Goal: Information Seeking & Learning: Learn about a topic

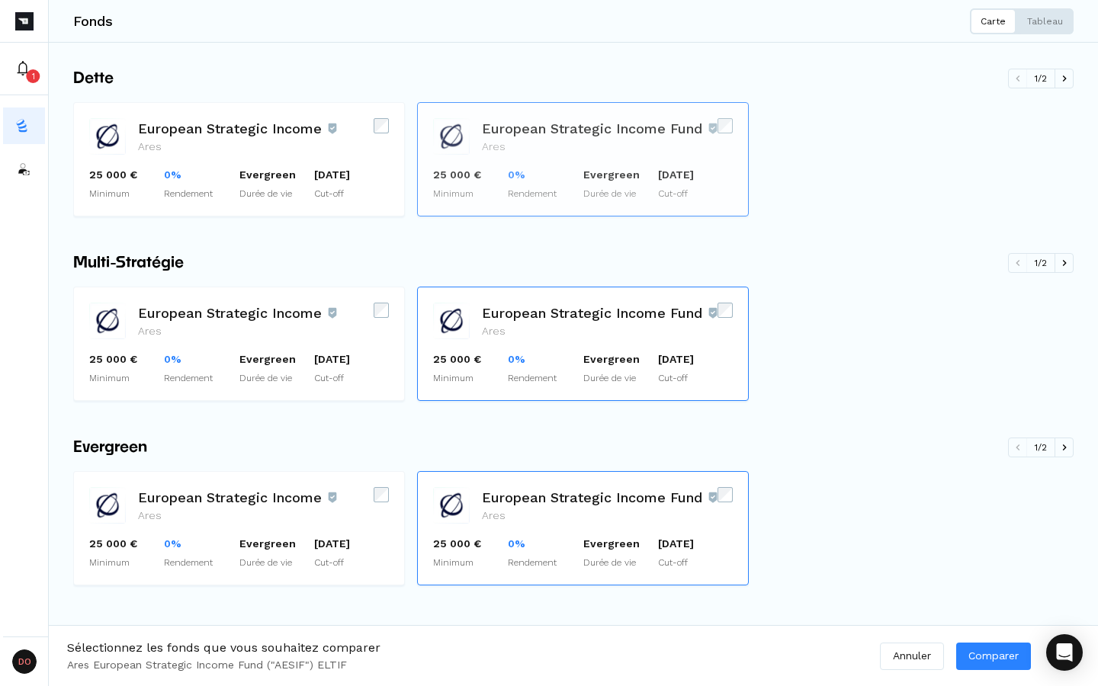
click at [0, 0] on icon at bounding box center [0, 0] width 0 height 0
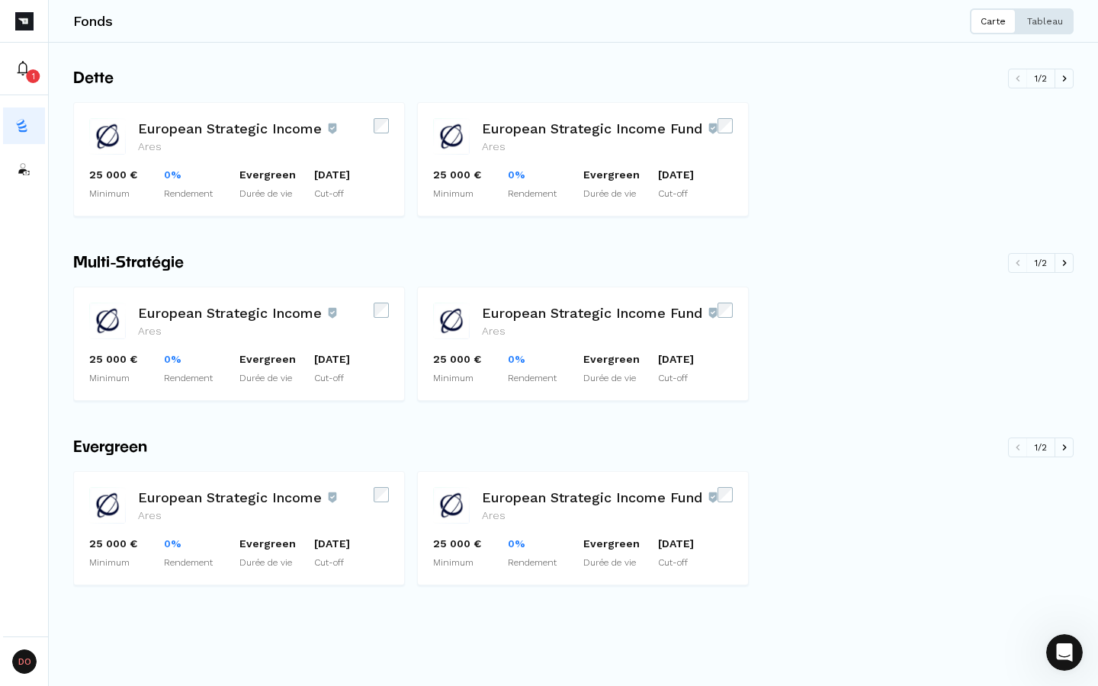
click at [1049, 30] on button "Tableau" at bounding box center [1044, 21] width 57 height 26
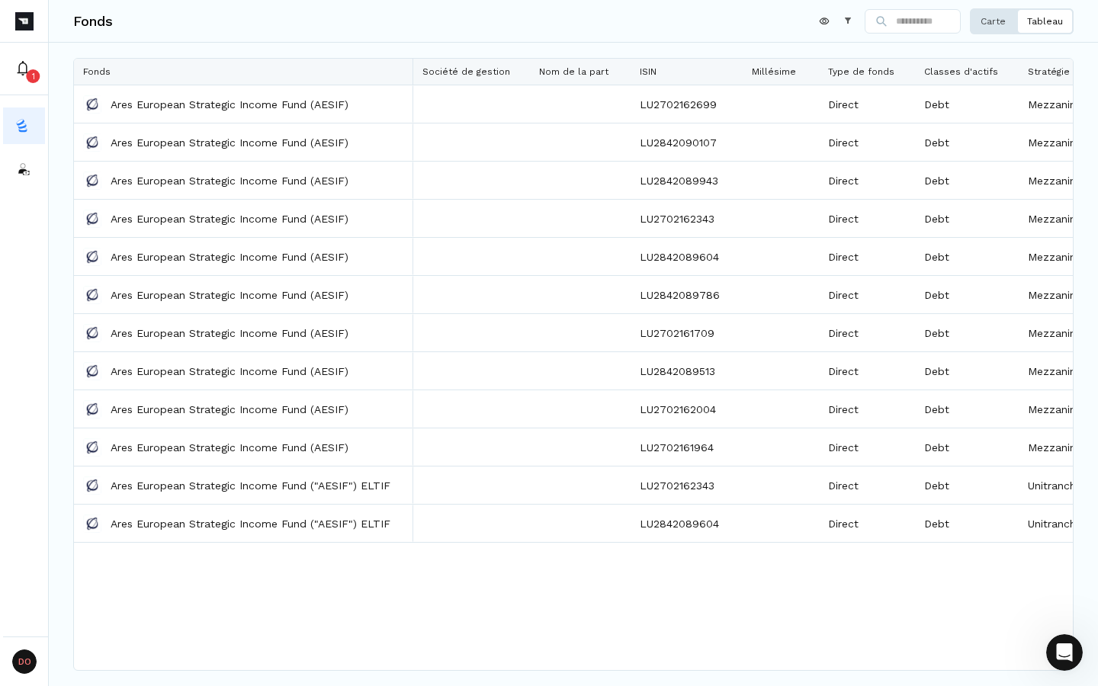
click at [1006, 20] on p "Carte" at bounding box center [993, 21] width 25 height 12
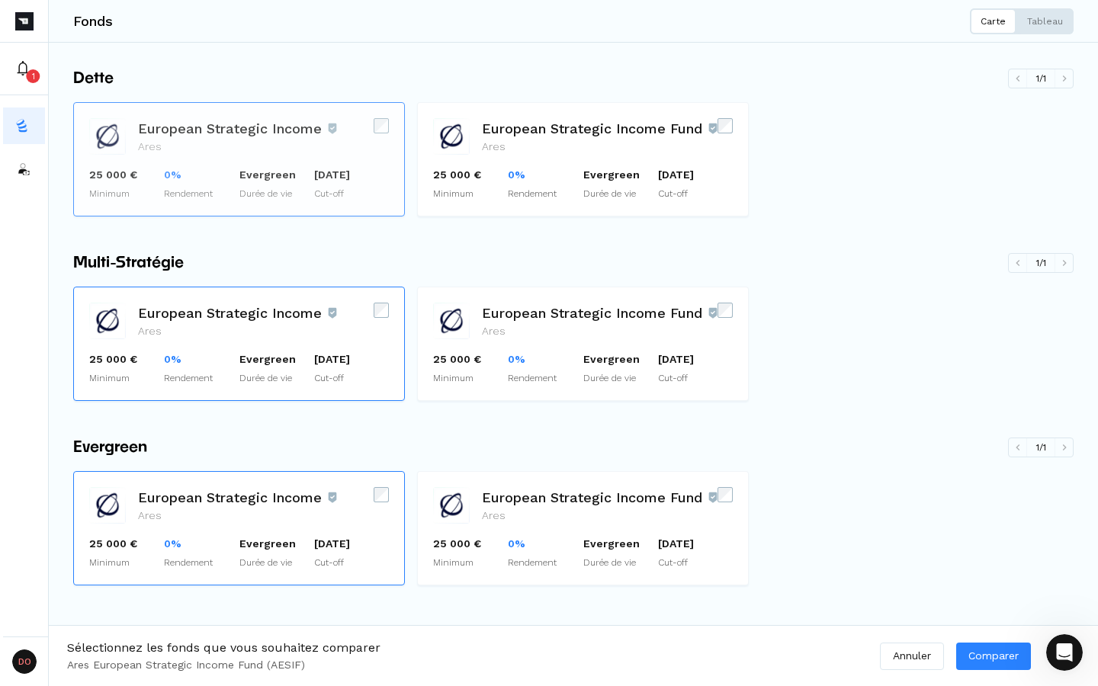
click at [0, 0] on icon at bounding box center [0, 0] width 0 height 0
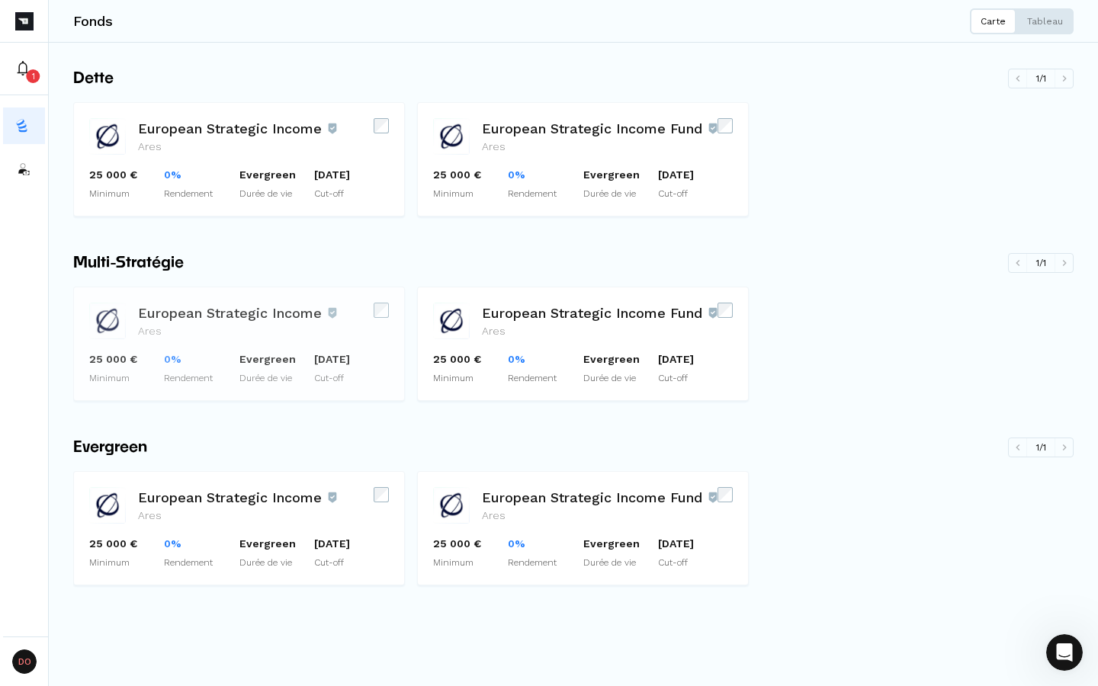
click at [233, 313] on h3 "European Strategic Income" at bounding box center [237, 313] width 199 height 21
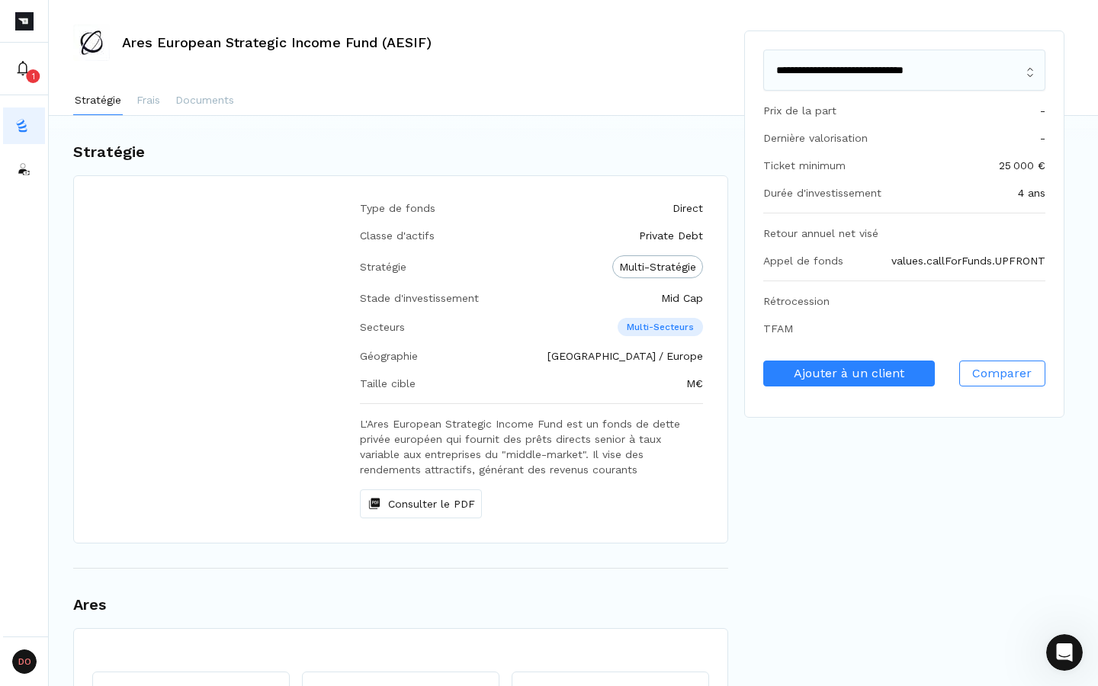
scroll to position [393, 0]
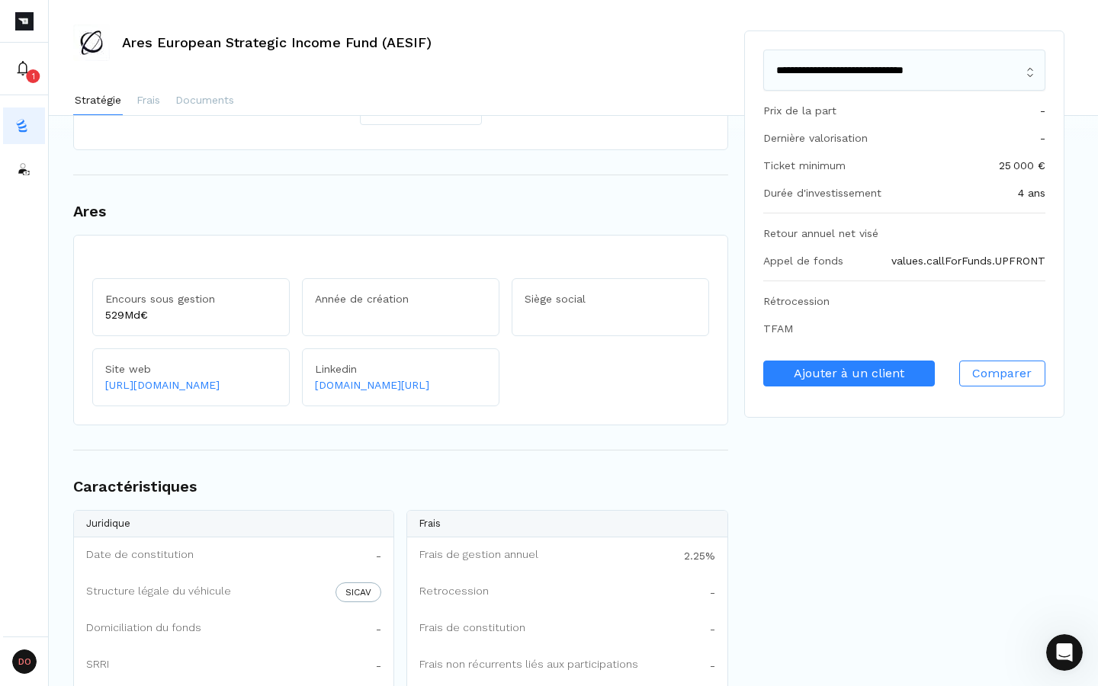
click at [101, 217] on h1 "Ares" at bounding box center [400, 211] width 655 height 23
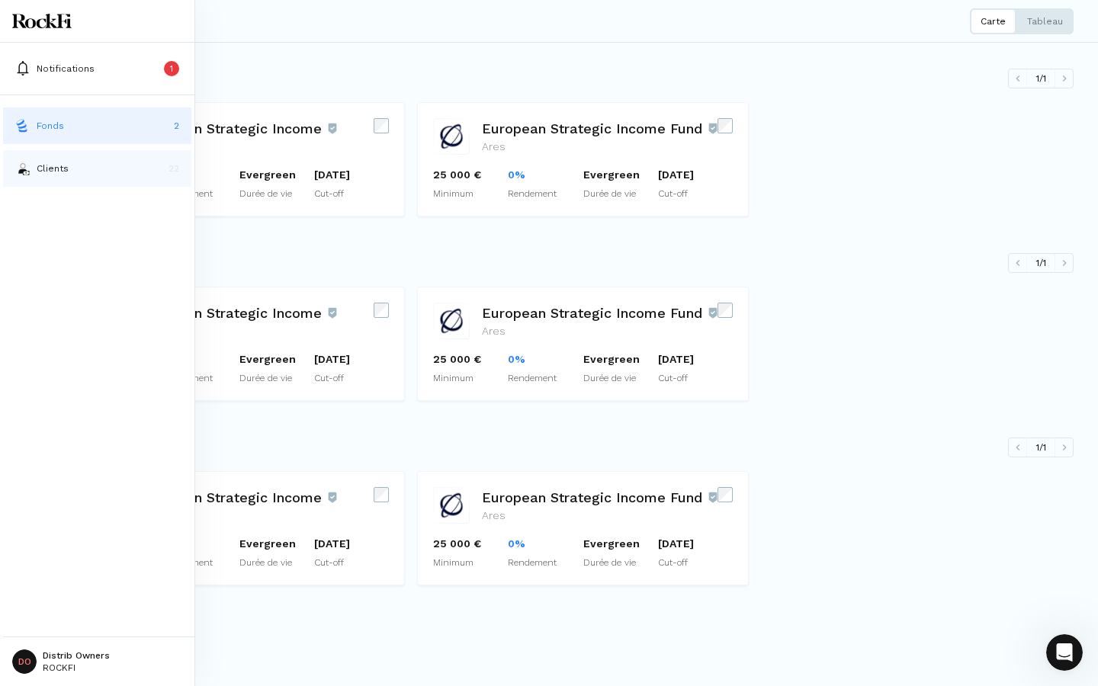
click at [30, 174] on button "Clients 22" at bounding box center [97, 168] width 188 height 37
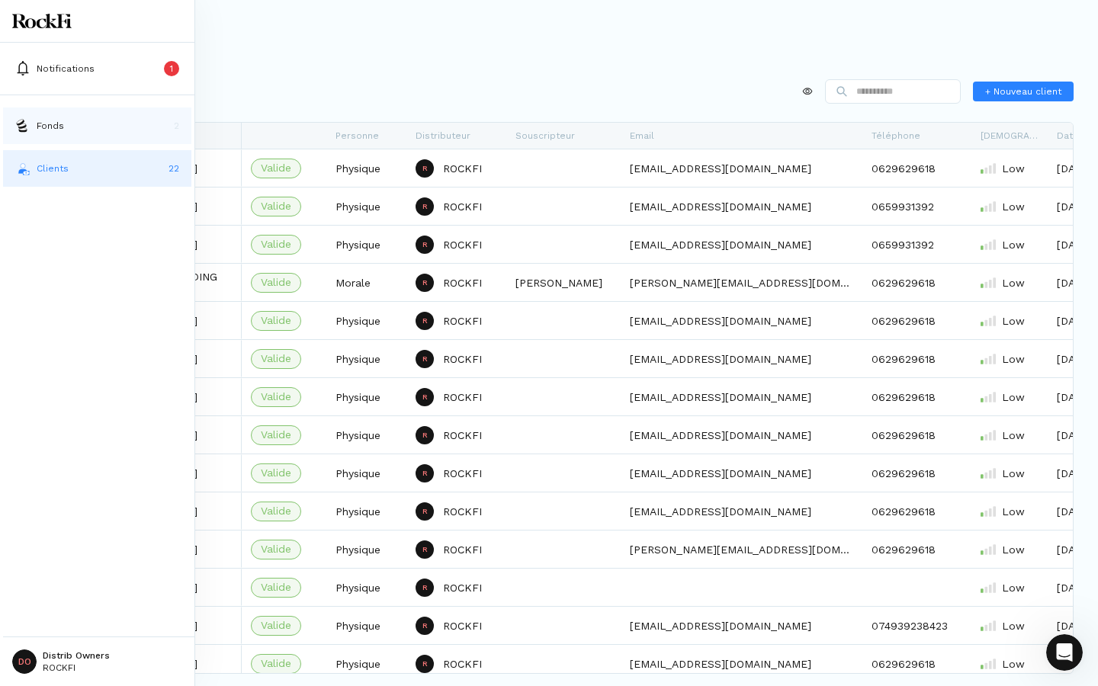
click at [30, 125] on img at bounding box center [22, 125] width 15 height 15
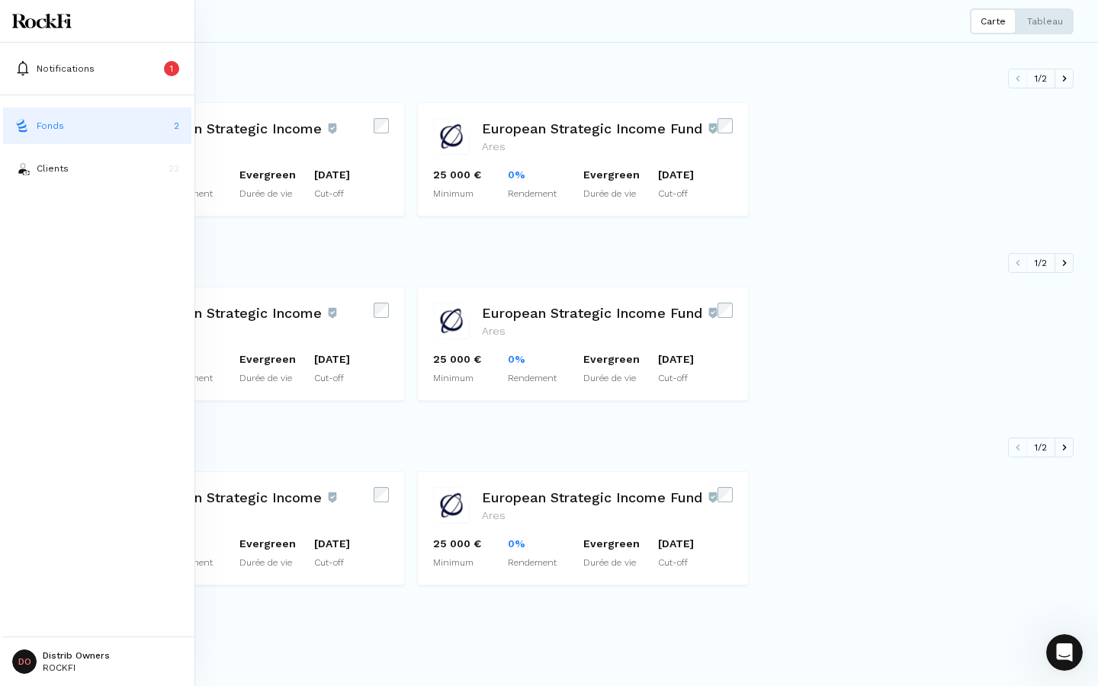
click at [66, 311] on div "Fonds 2 Clients 22 DO Distrib Owners ROCKFI" at bounding box center [97, 390] width 194 height 591
click at [32, 164] on button "Clients 22" at bounding box center [97, 168] width 188 height 37
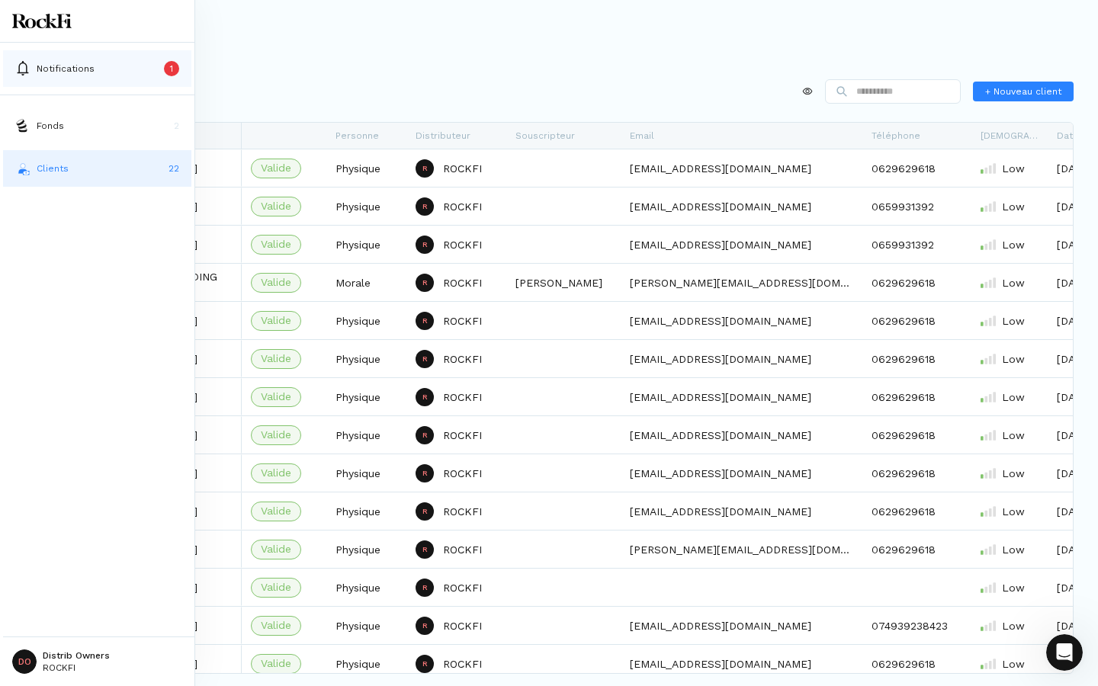
click at [27, 73] on icon at bounding box center [22, 68] width 15 height 15
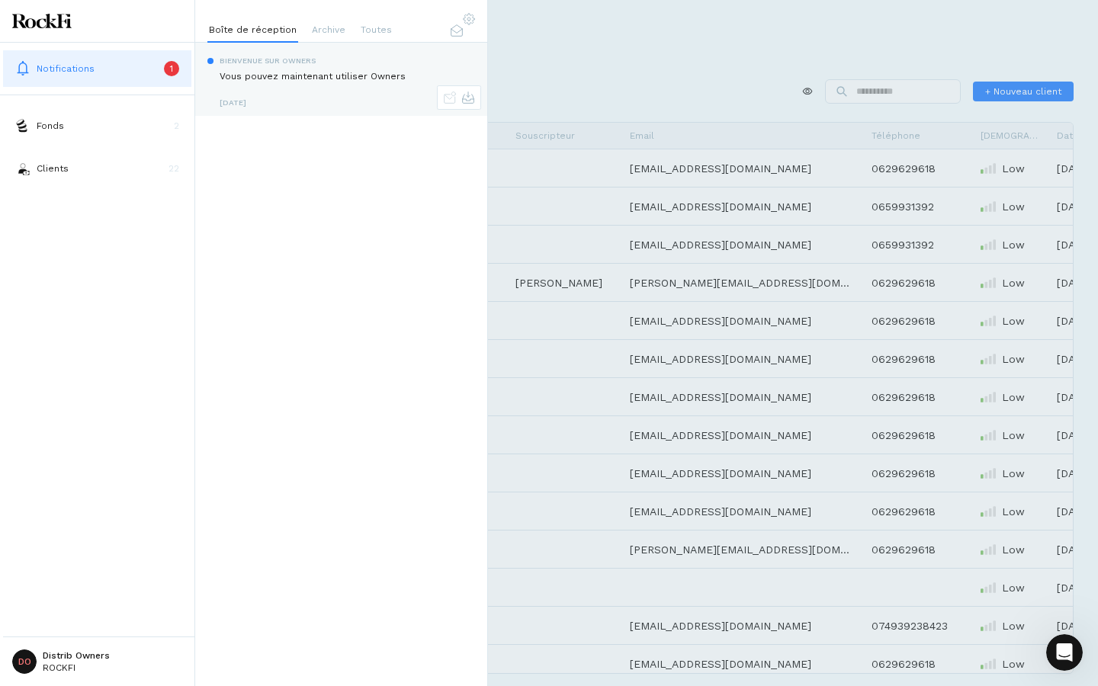
click at [448, 101] on icon "Mark as unread" at bounding box center [450, 97] width 12 height 12
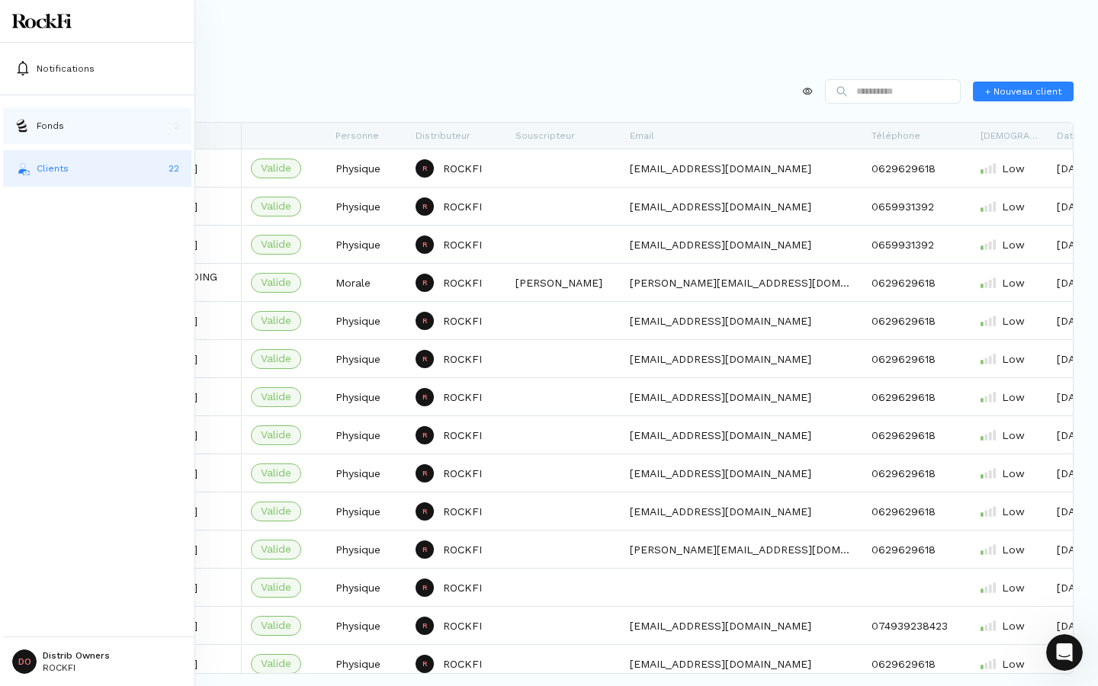
click at [28, 118] on img at bounding box center [22, 125] width 15 height 15
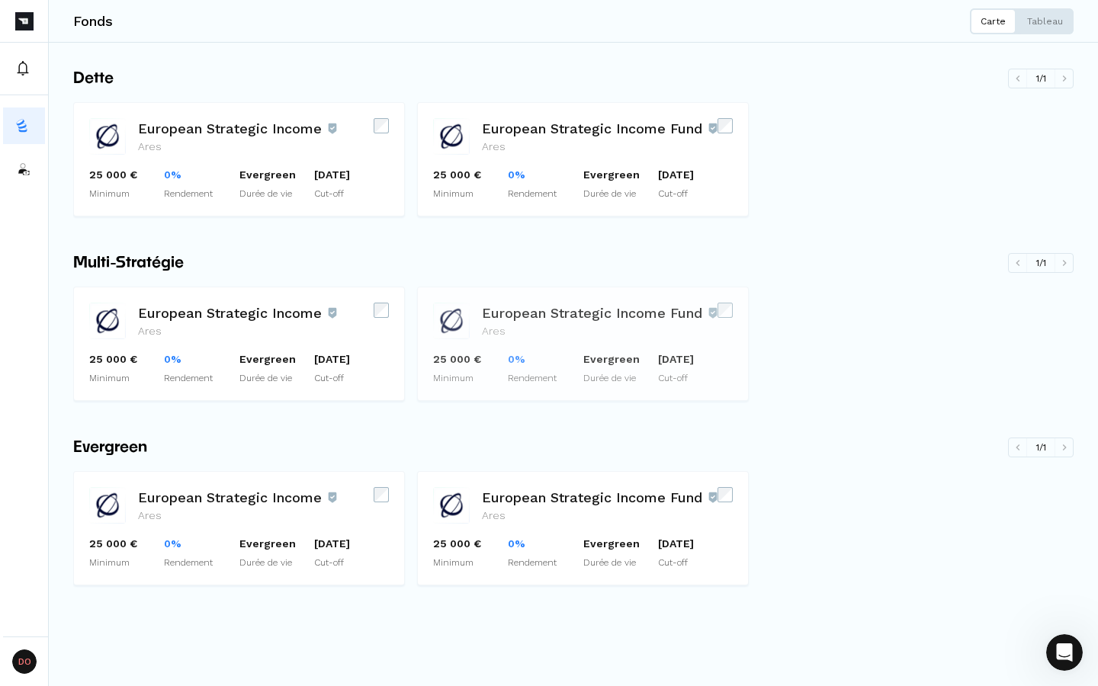
click at [714, 317] on icon at bounding box center [713, 313] width 8 height 11
